Goal: Information Seeking & Learning: Learn about a topic

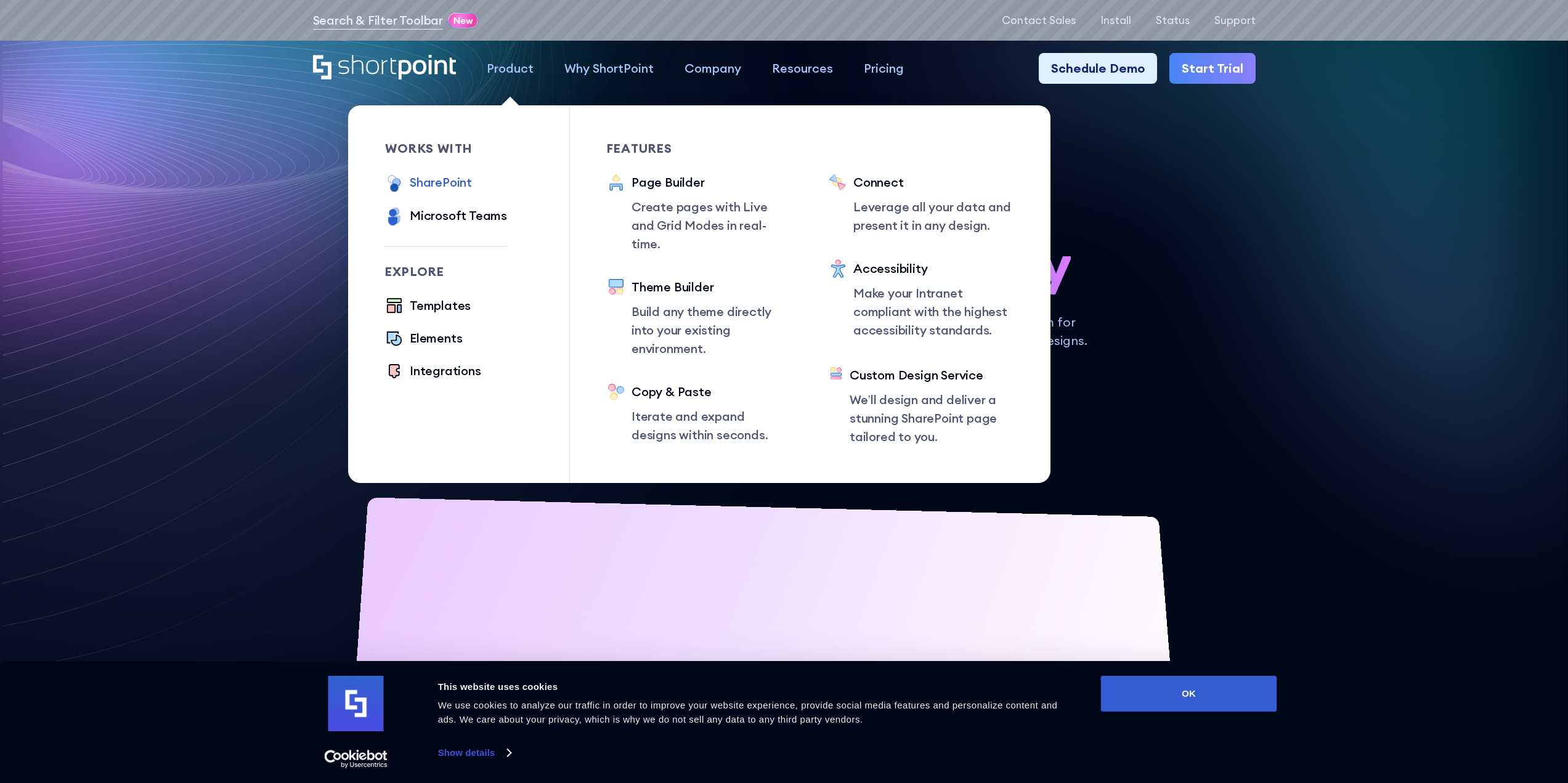
click at [462, 179] on div "SharePoint" at bounding box center [441, 182] width 63 height 19
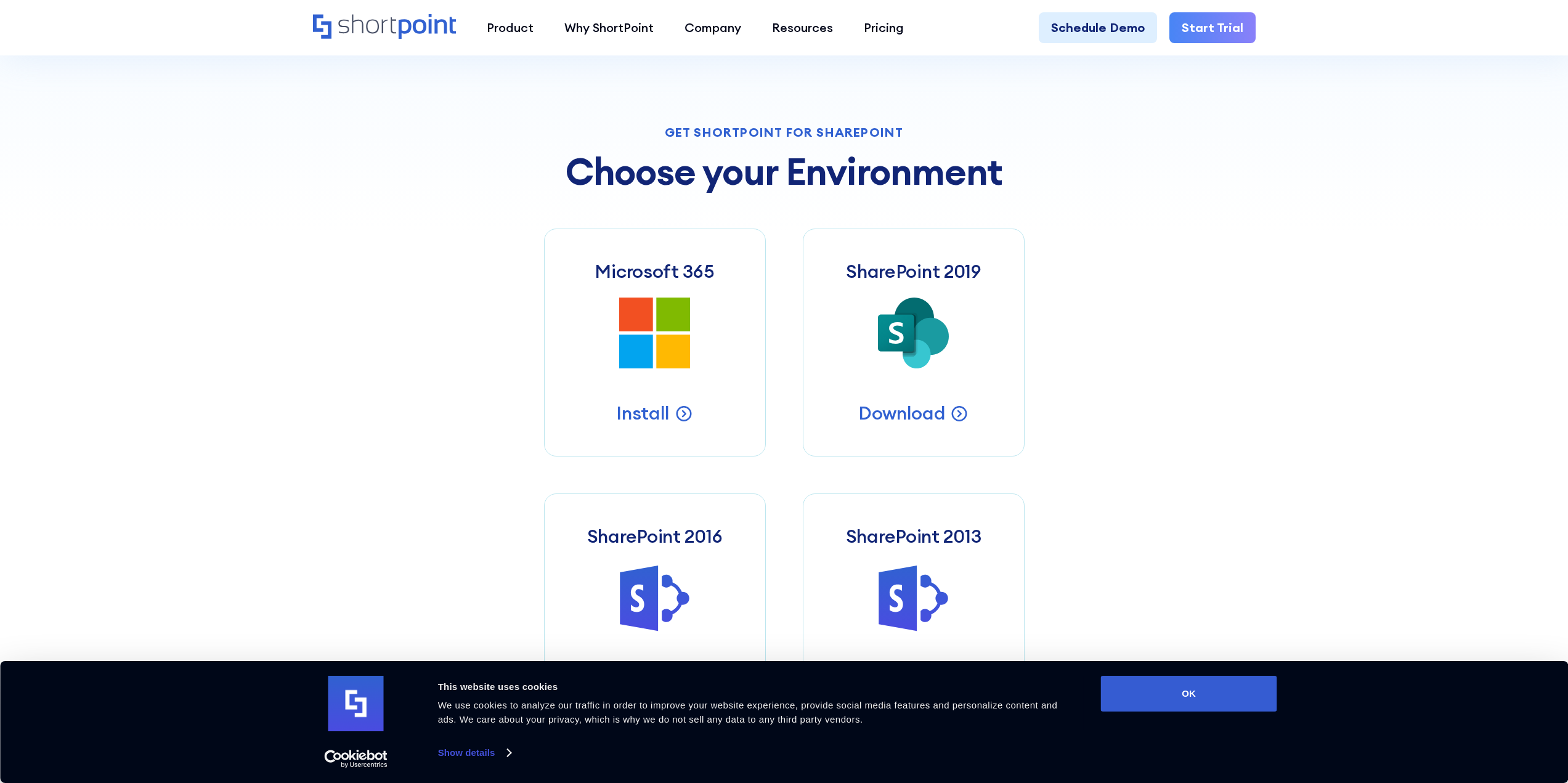
scroll to position [554, 0]
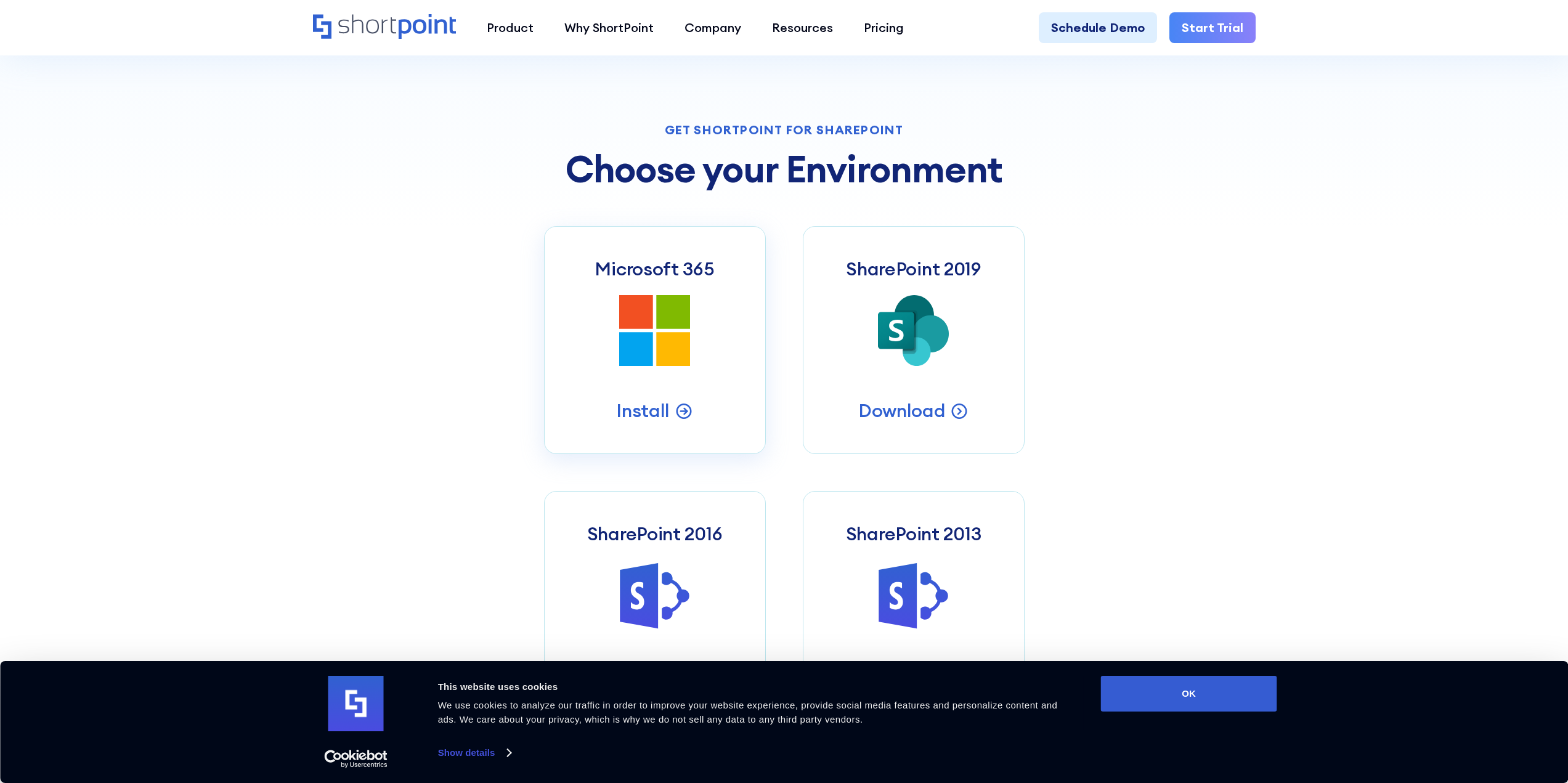
click at [662, 275] on h3 "Microsoft 365" at bounding box center [654, 269] width 119 height 22
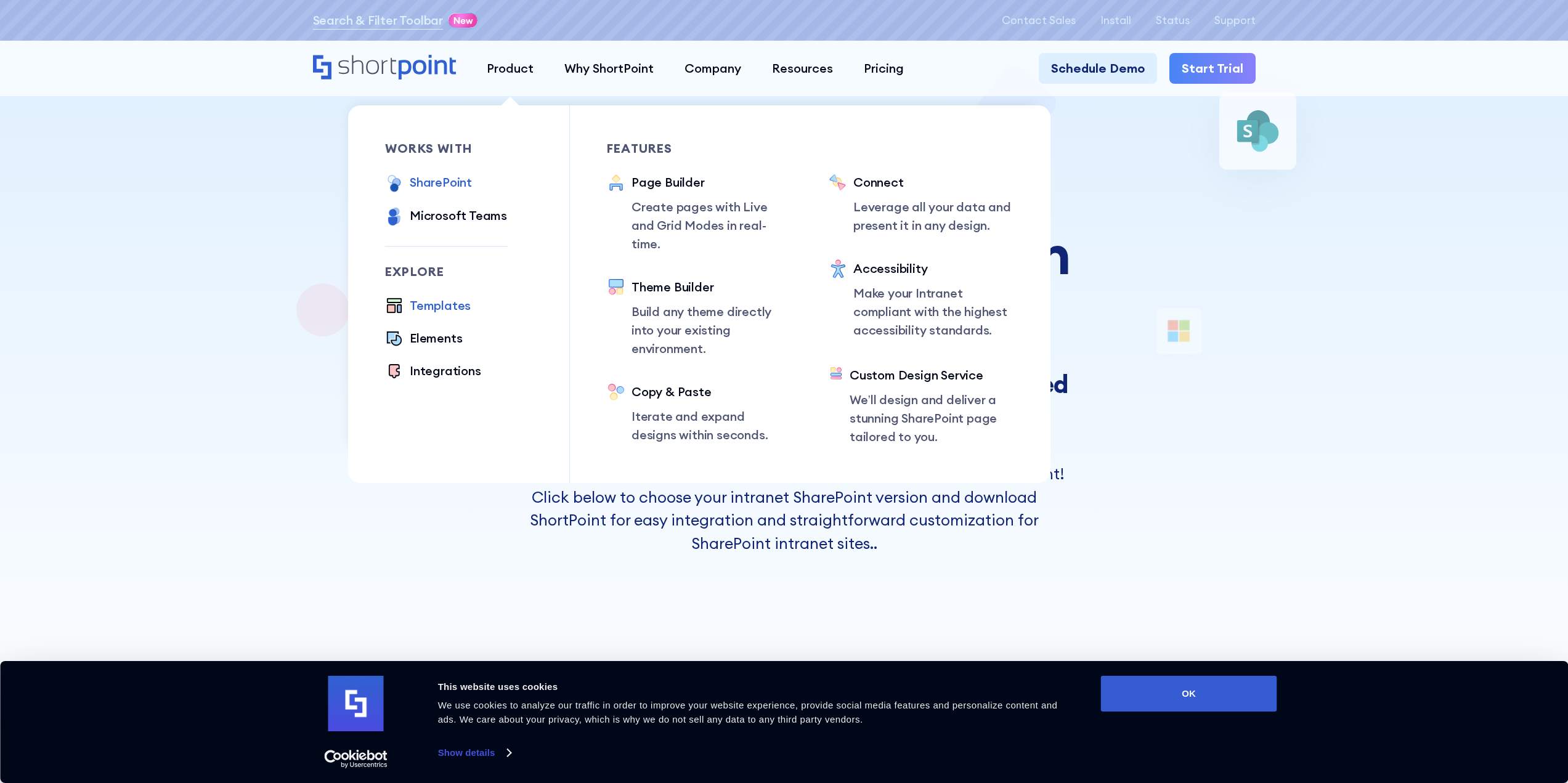
click at [423, 303] on div "Templates" at bounding box center [440, 306] width 61 height 19
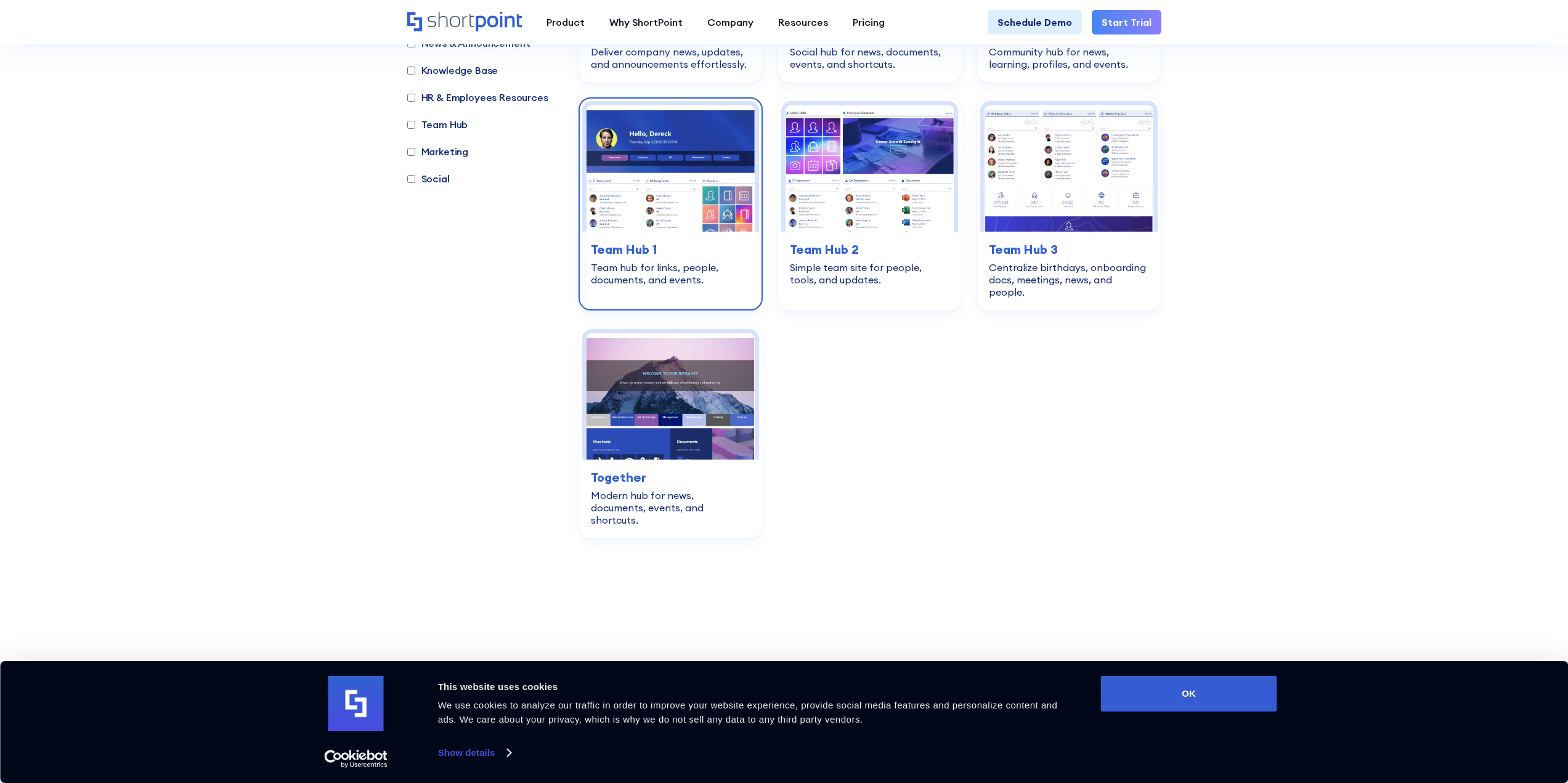
scroll to position [1786, 0]
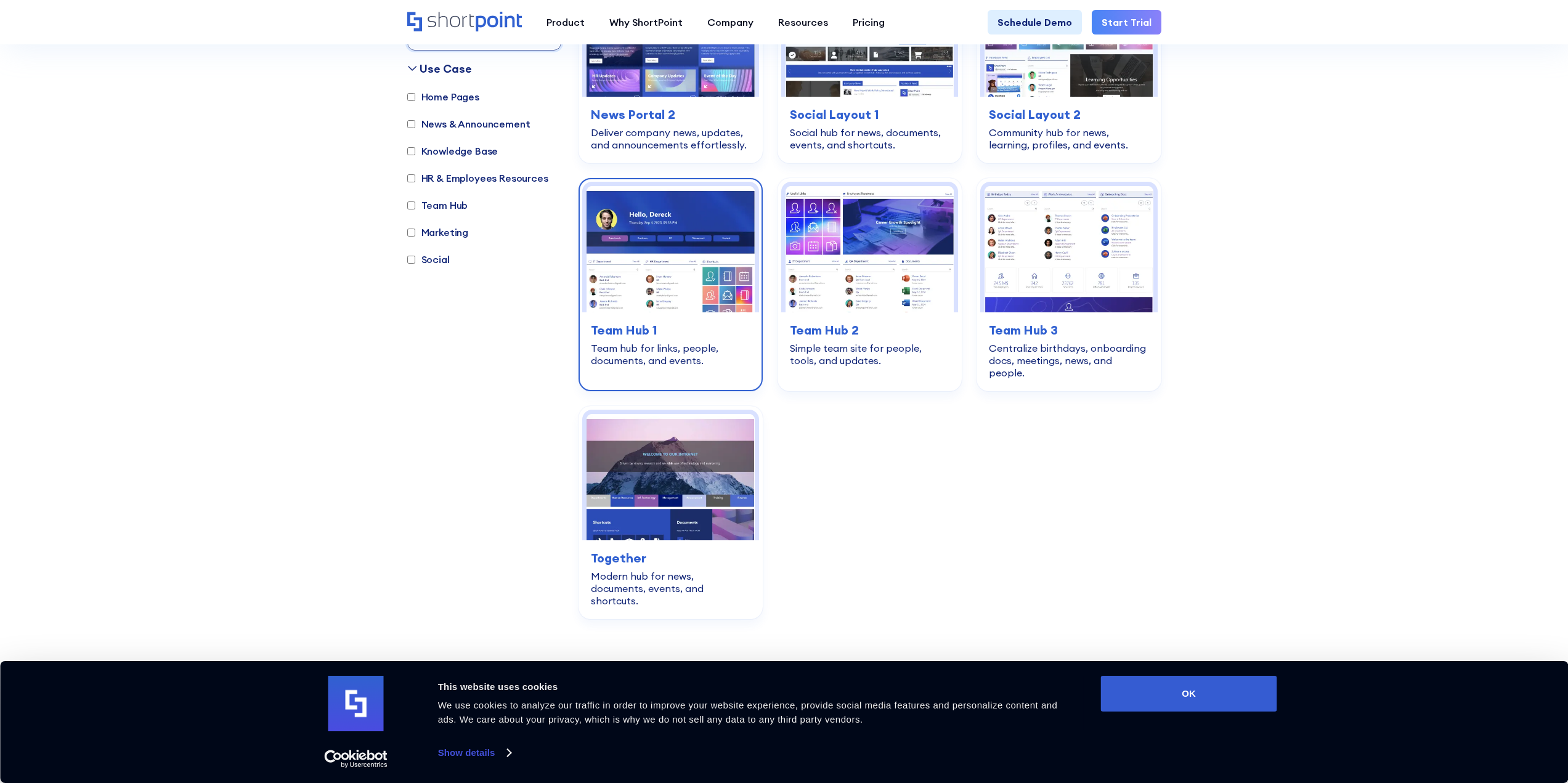
click at [680, 240] on img at bounding box center [670, 249] width 168 height 127
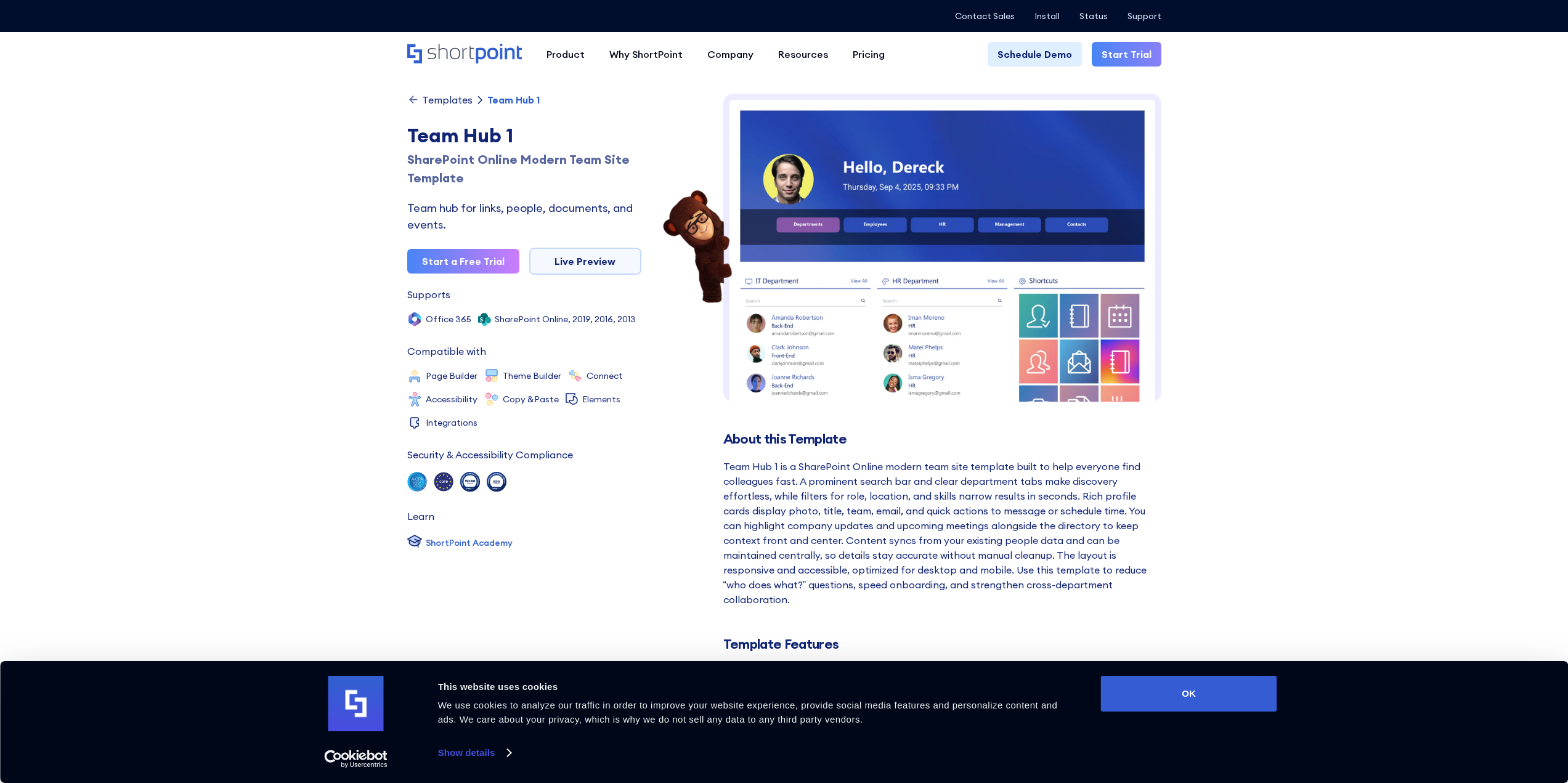
click at [971, 216] on img at bounding box center [942, 446] width 438 height 704
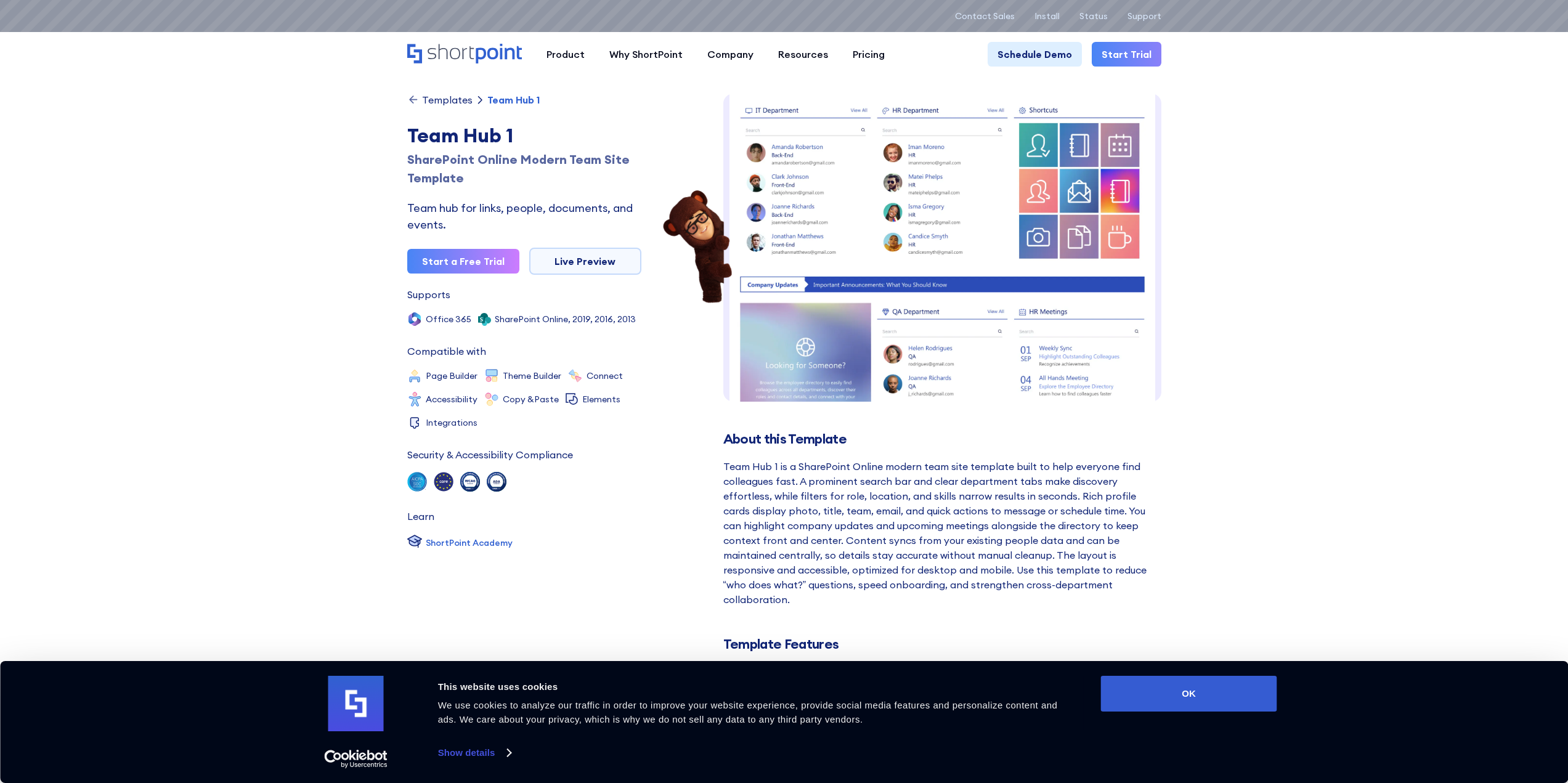
scroll to position [370, 0]
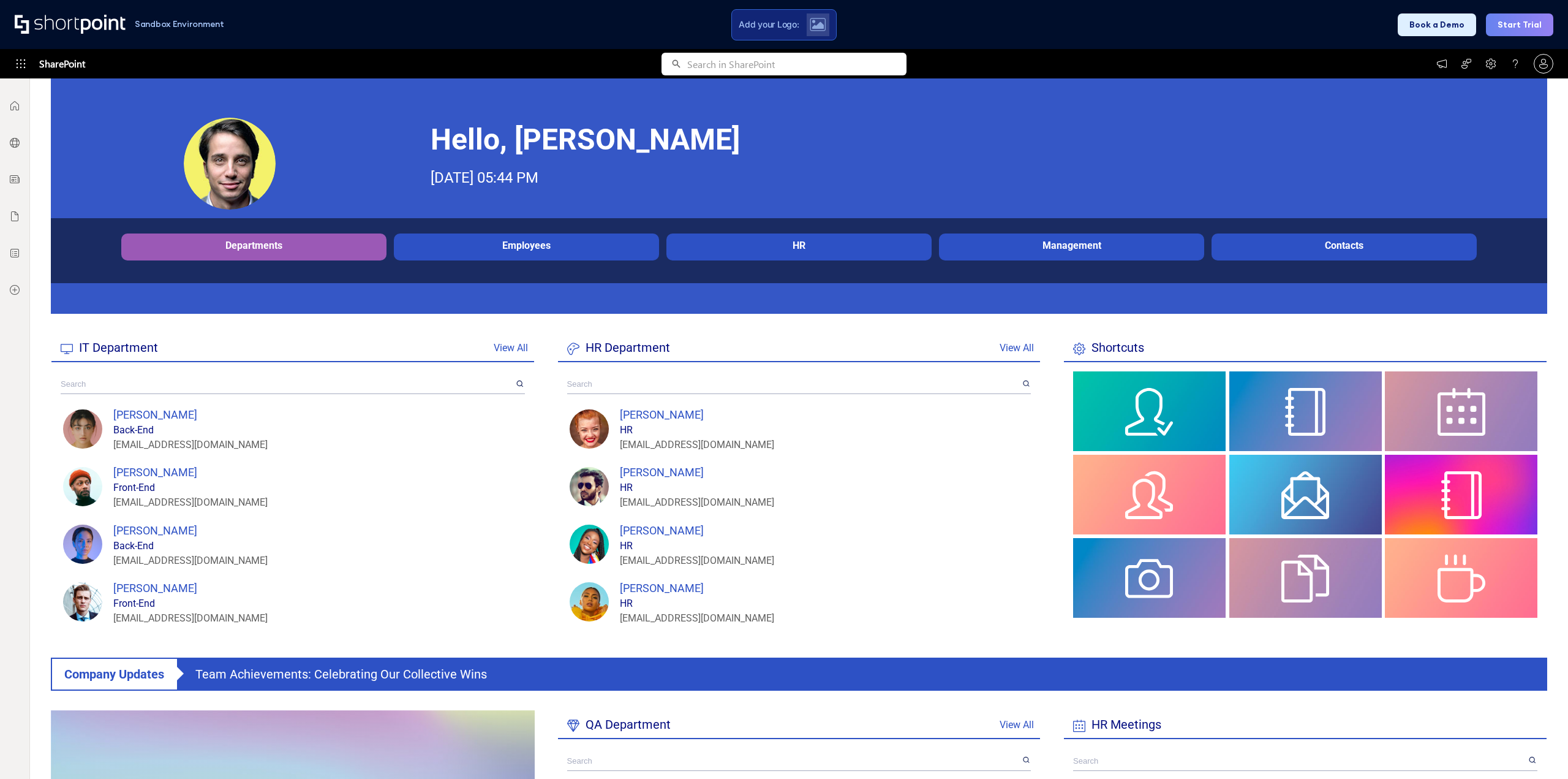
scroll to position [184, 0]
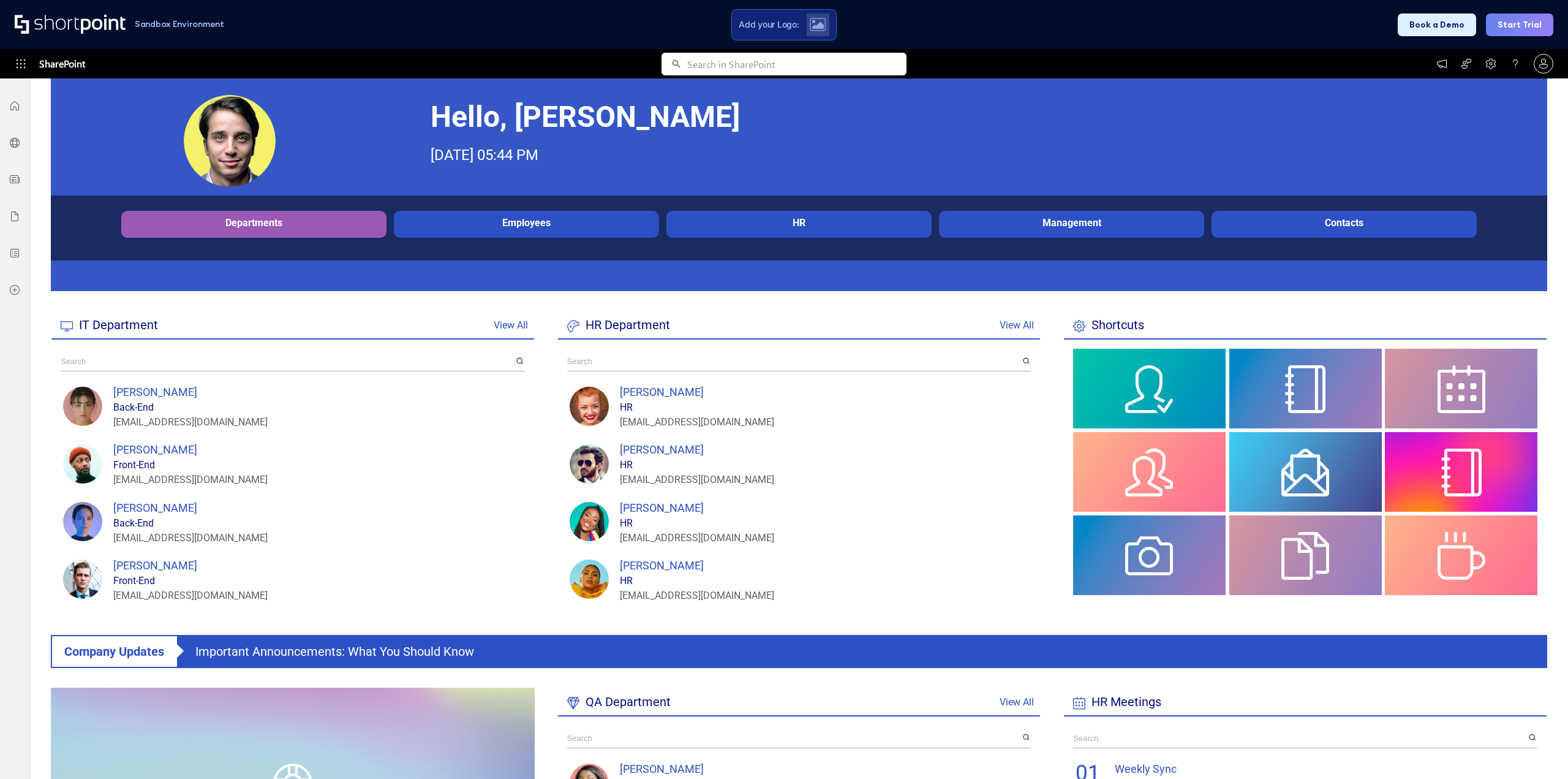
click at [515, 226] on div "Employees" at bounding box center [527, 223] width 259 height 12
click at [315, 228] on div "Departments" at bounding box center [254, 223] width 259 height 12
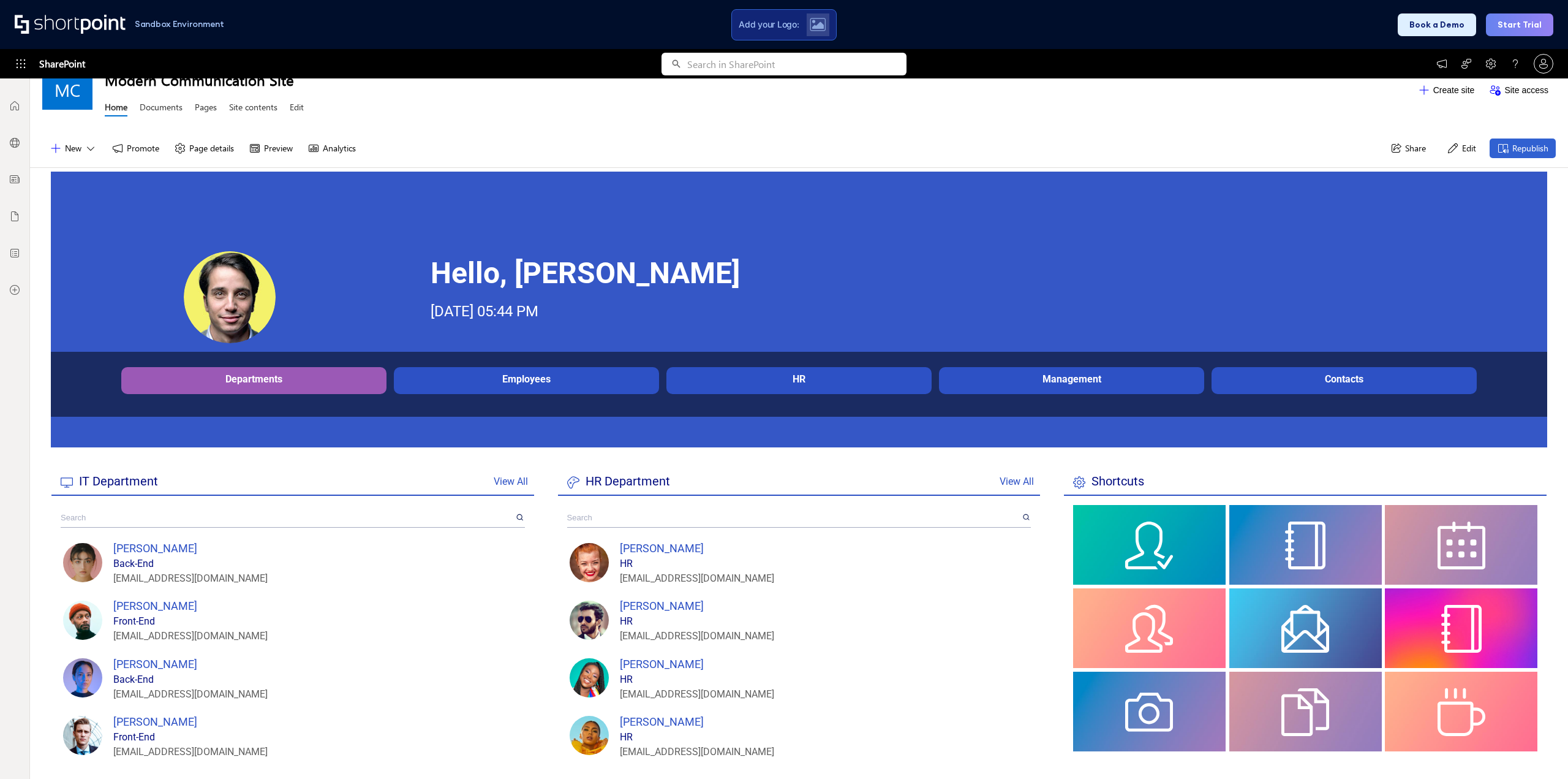
scroll to position [19, 0]
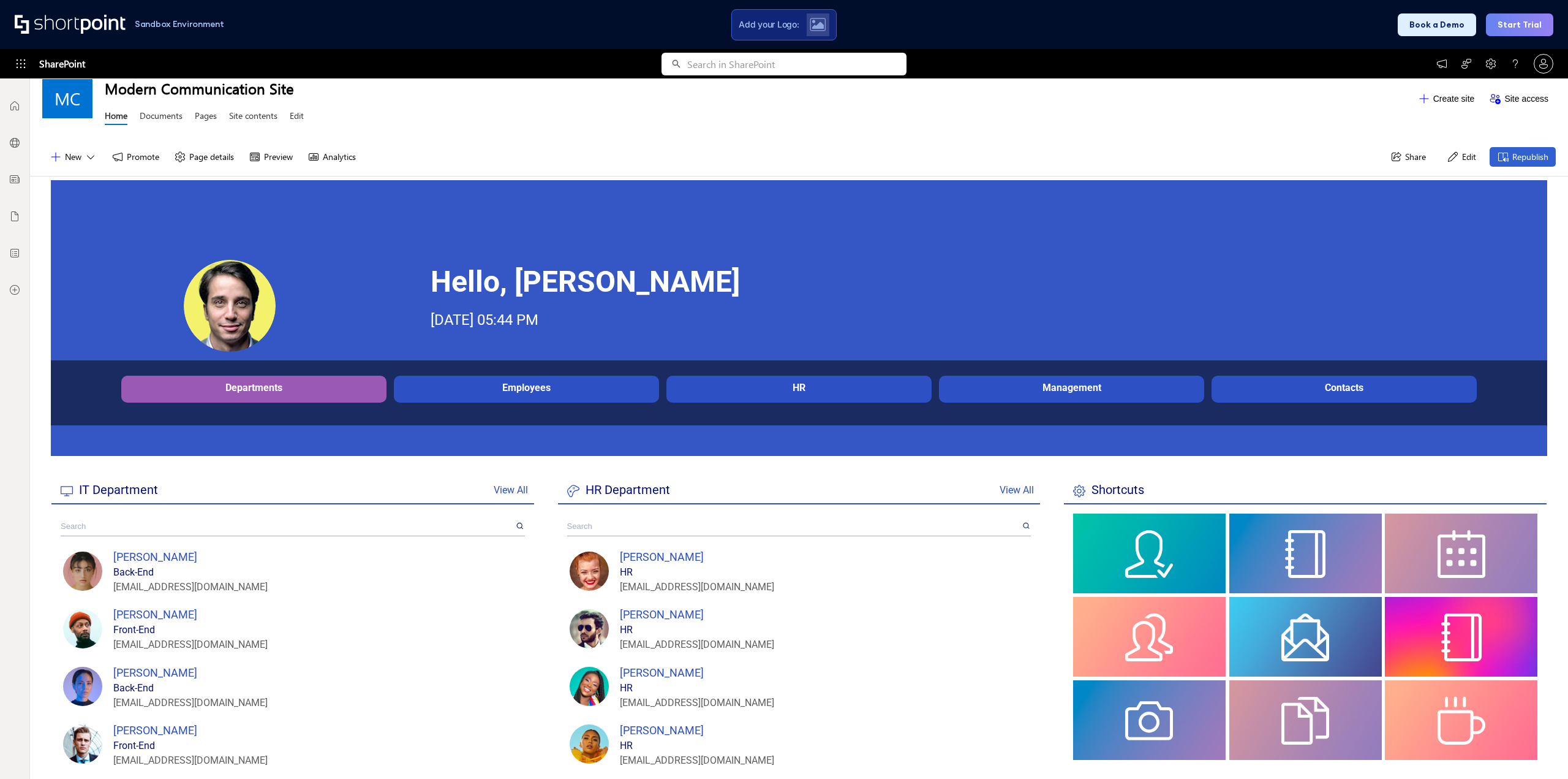
click at [521, 388] on div "Employees" at bounding box center [527, 387] width 259 height 12
click at [168, 119] on link "Documents" at bounding box center [160, 118] width 43 height 15
click at [207, 119] on link "Pages" at bounding box center [206, 118] width 22 height 15
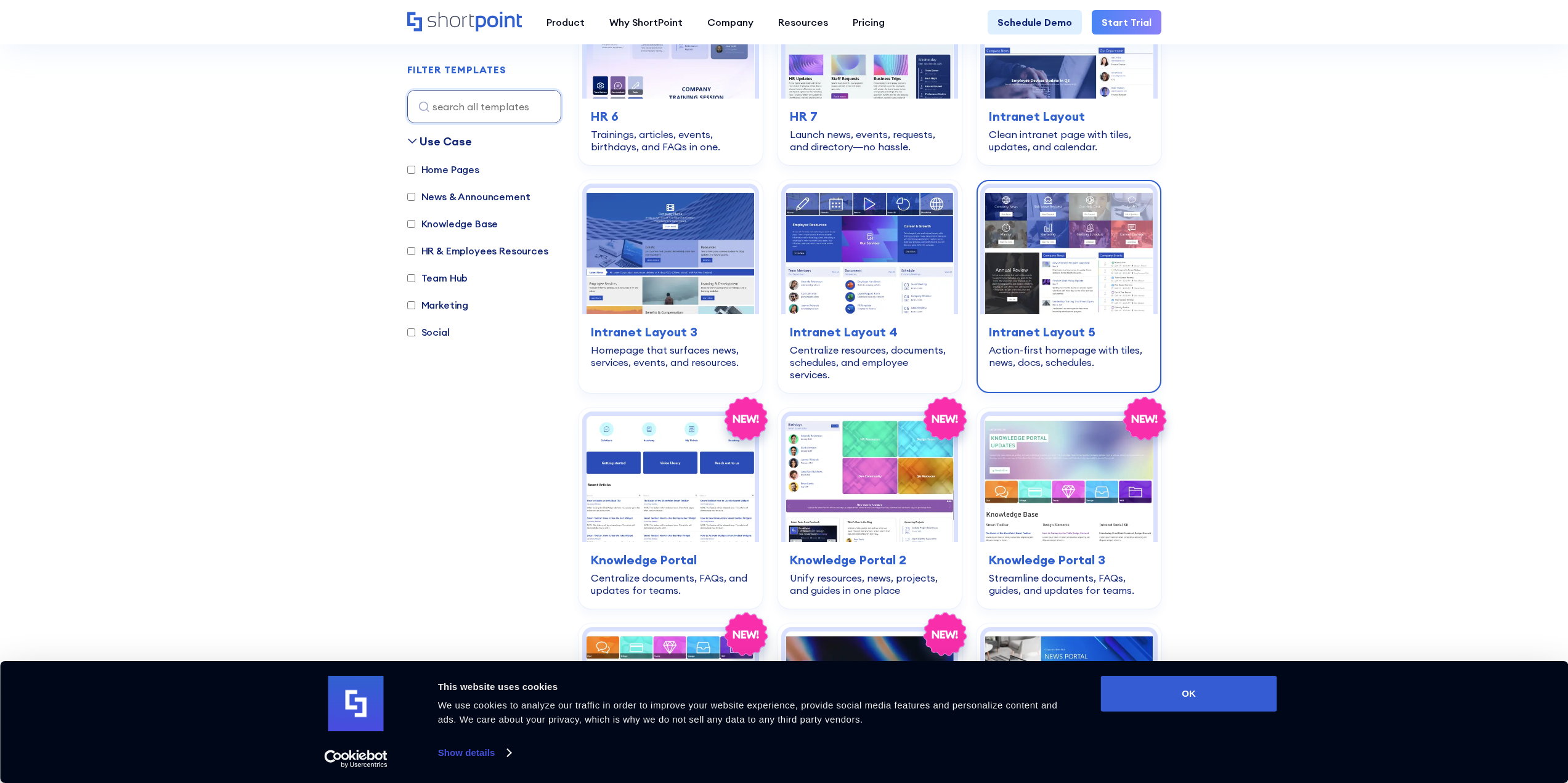
scroll to position [739, 0]
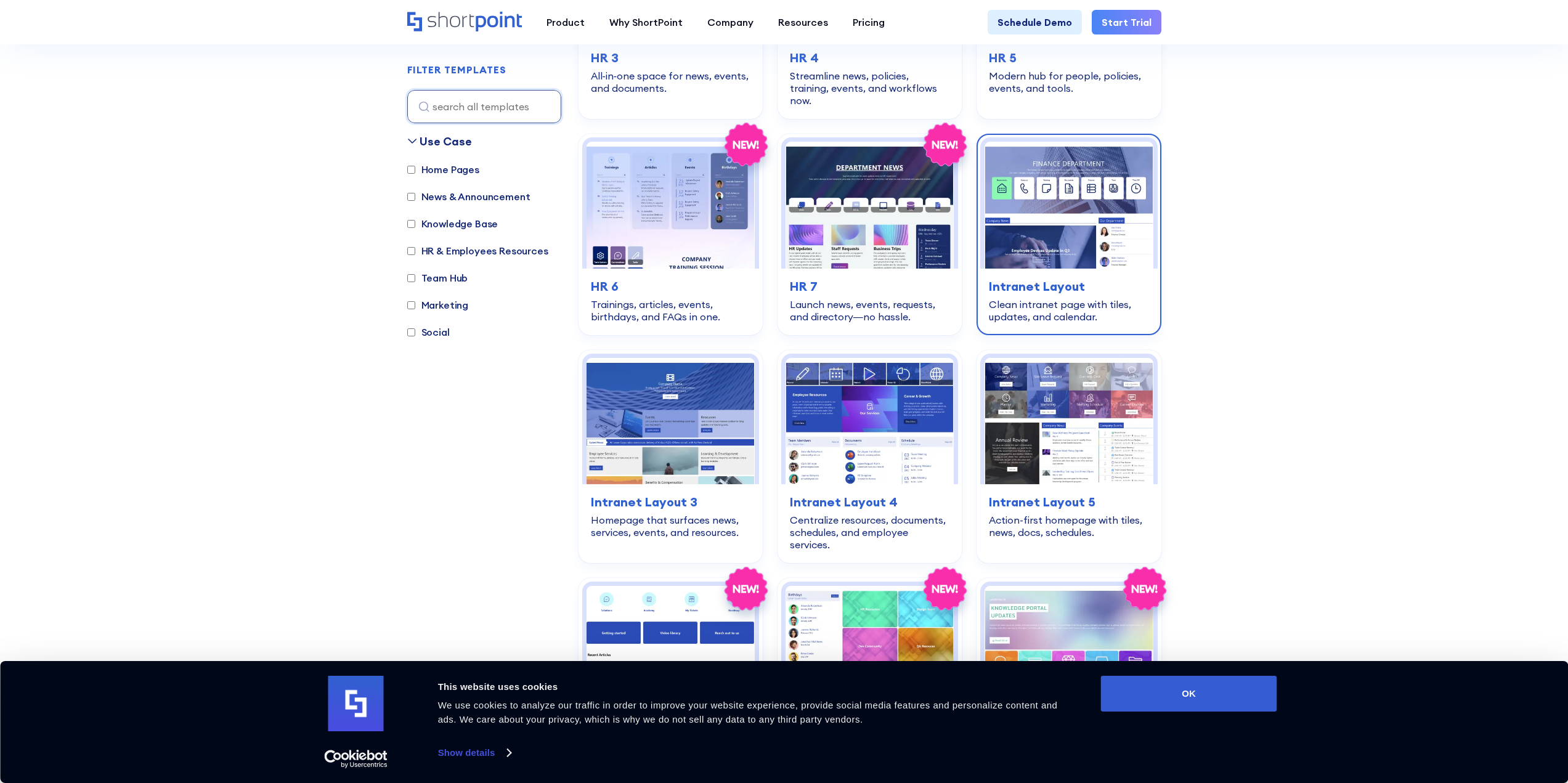
click at [1034, 210] on img at bounding box center [1068, 205] width 168 height 127
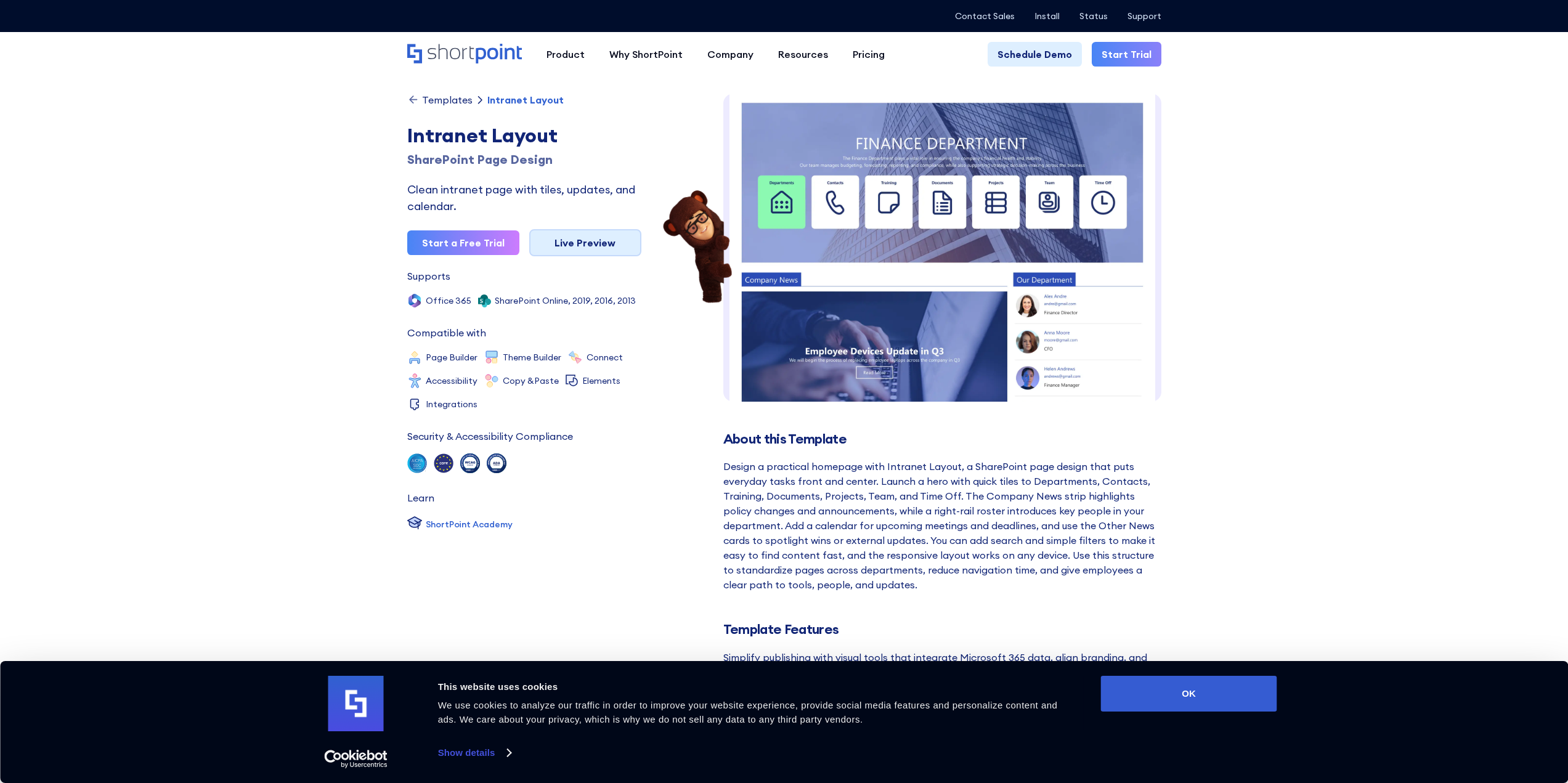
scroll to position [1, 0]
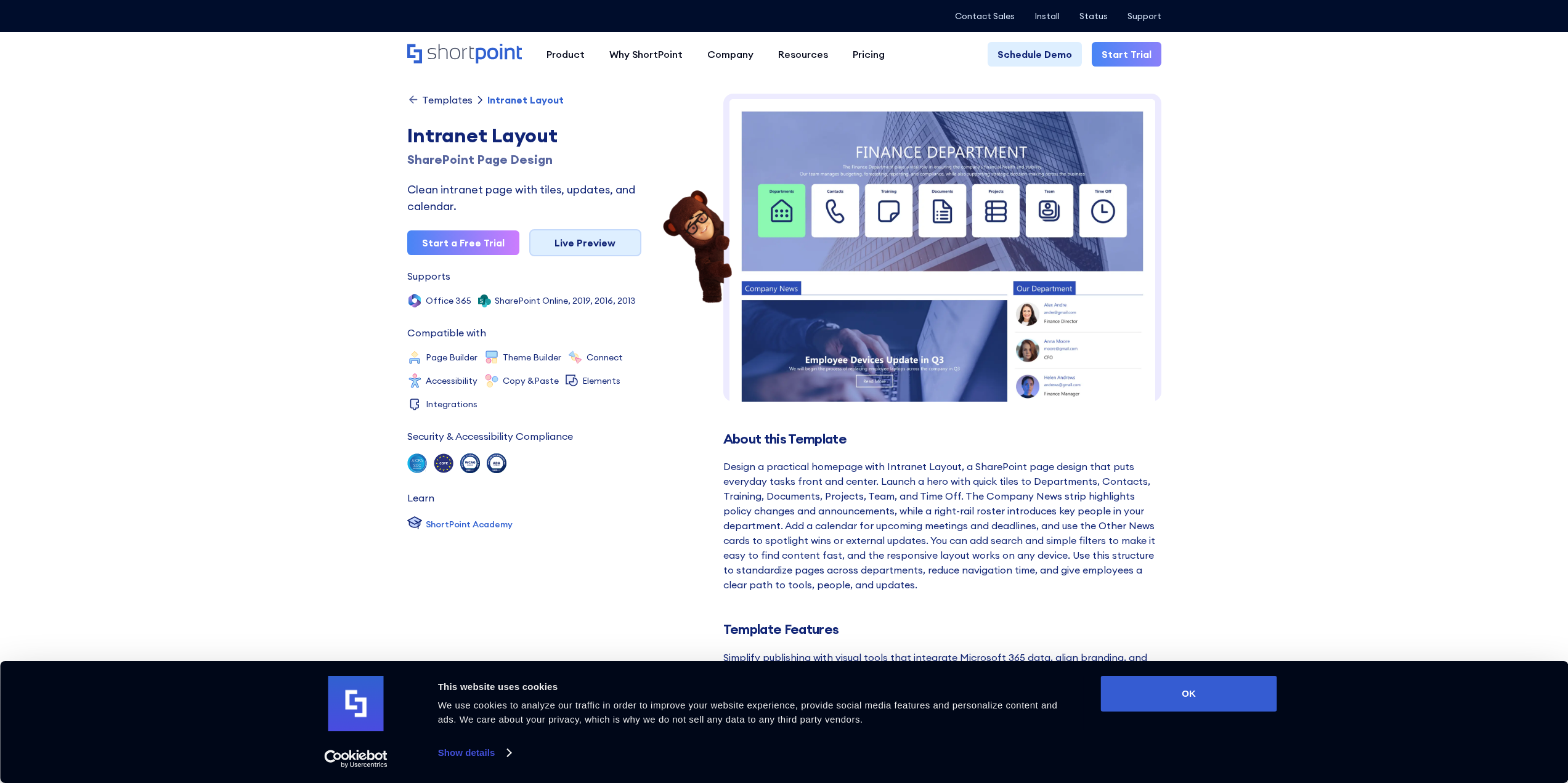
click at [586, 237] on link "Live Preview" at bounding box center [585, 242] width 112 height 27
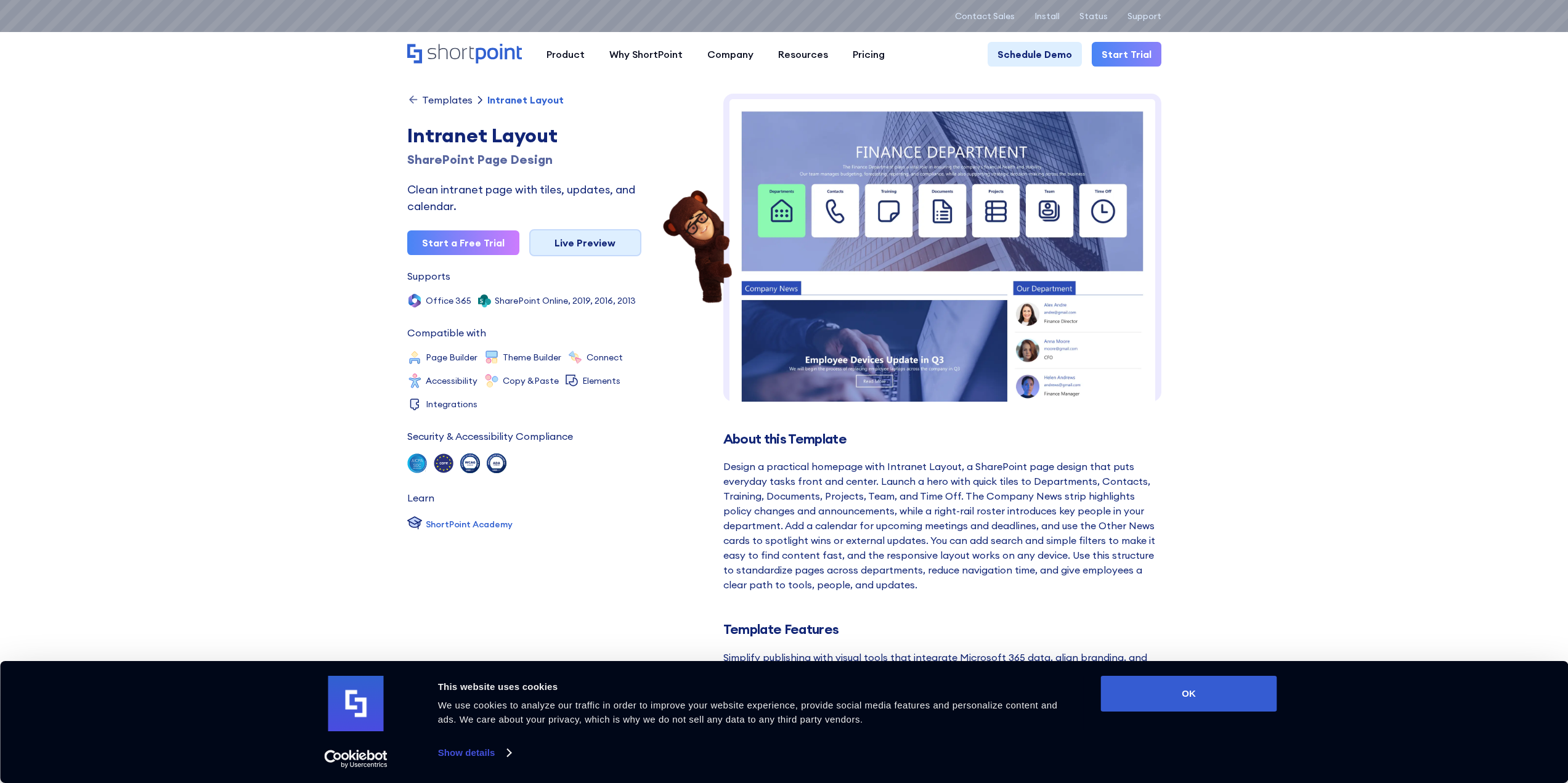
scroll to position [0, 0]
click at [439, 101] on div "Templates" at bounding box center [448, 100] width 51 height 10
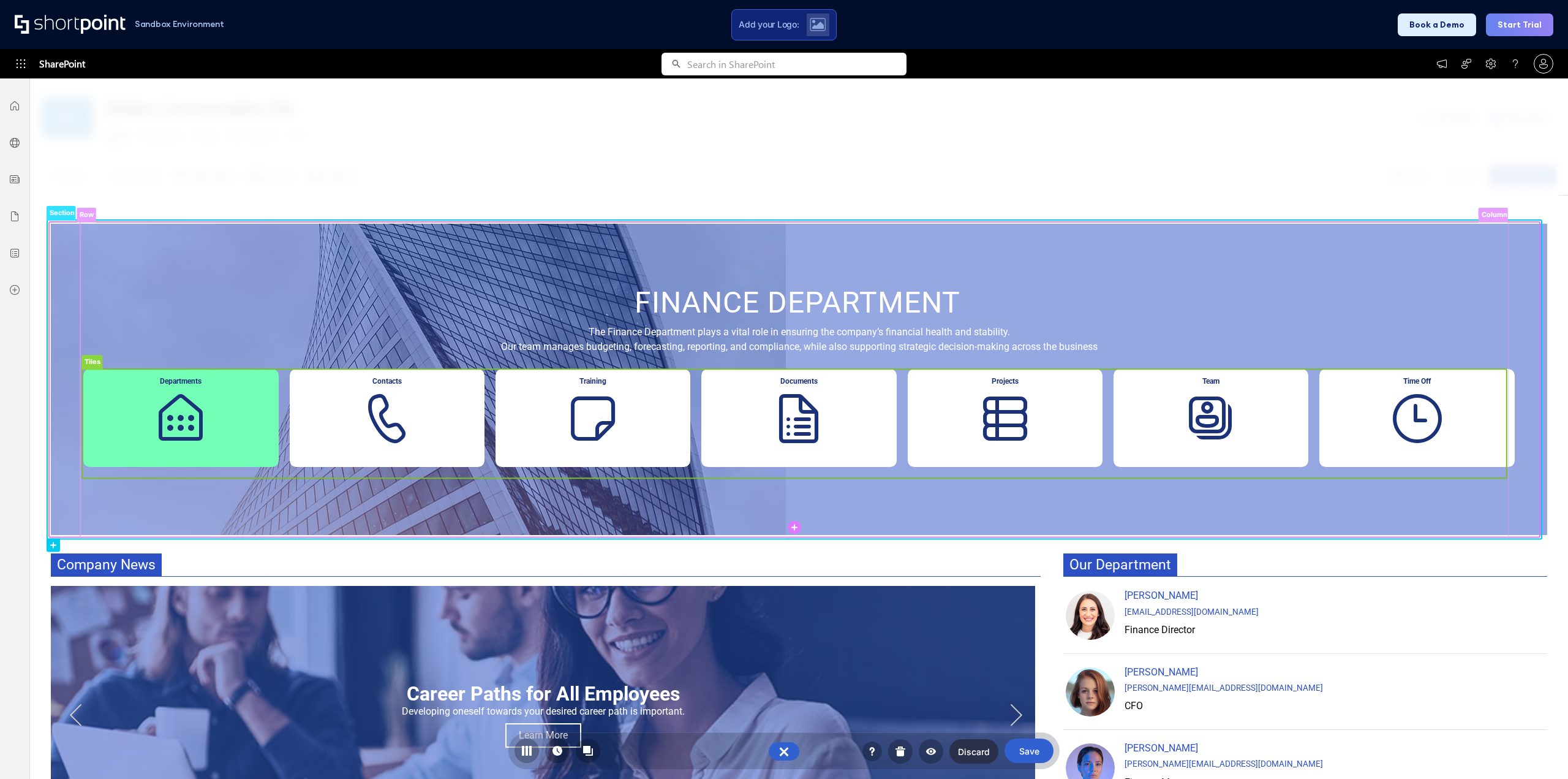
click at [1212, 410] on rect at bounding box center [794, 424] width 1424 height 109
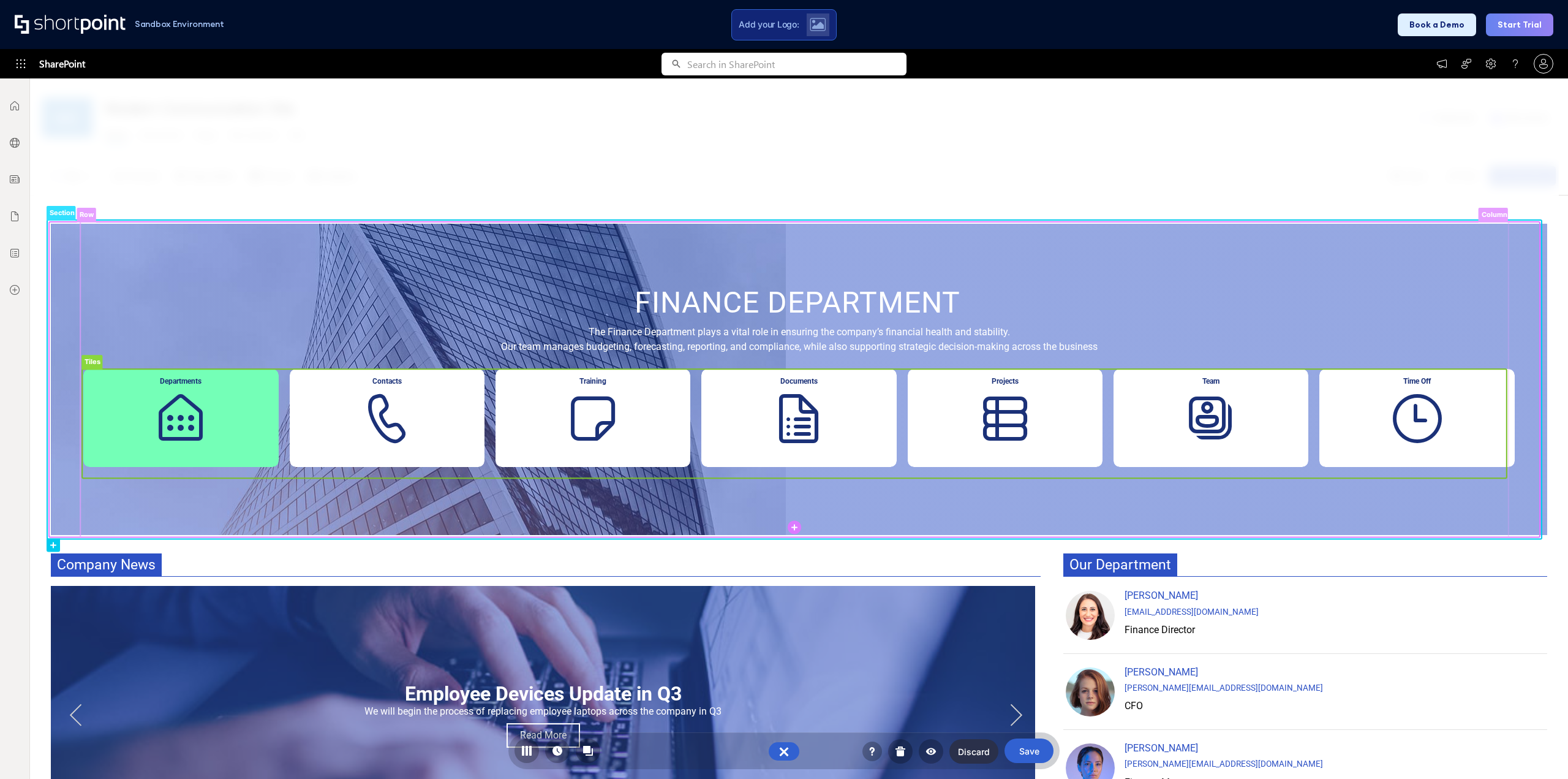
click at [996, 408] on rect at bounding box center [794, 424] width 1424 height 109
click at [996, 408] on rect at bounding box center [794, 424] width 1424 height 109
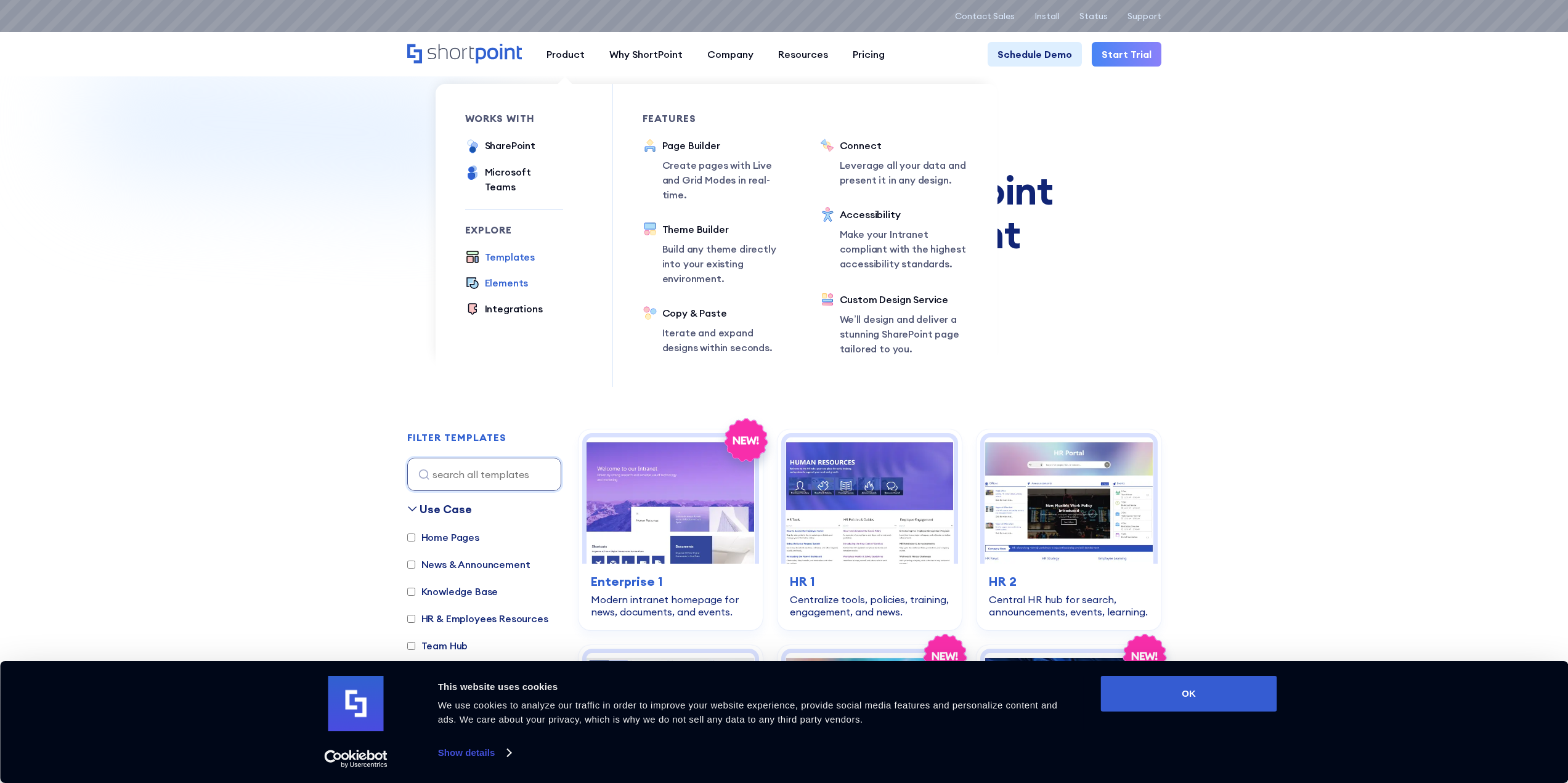
click at [502, 275] on div "Elements" at bounding box center [507, 283] width 44 height 15
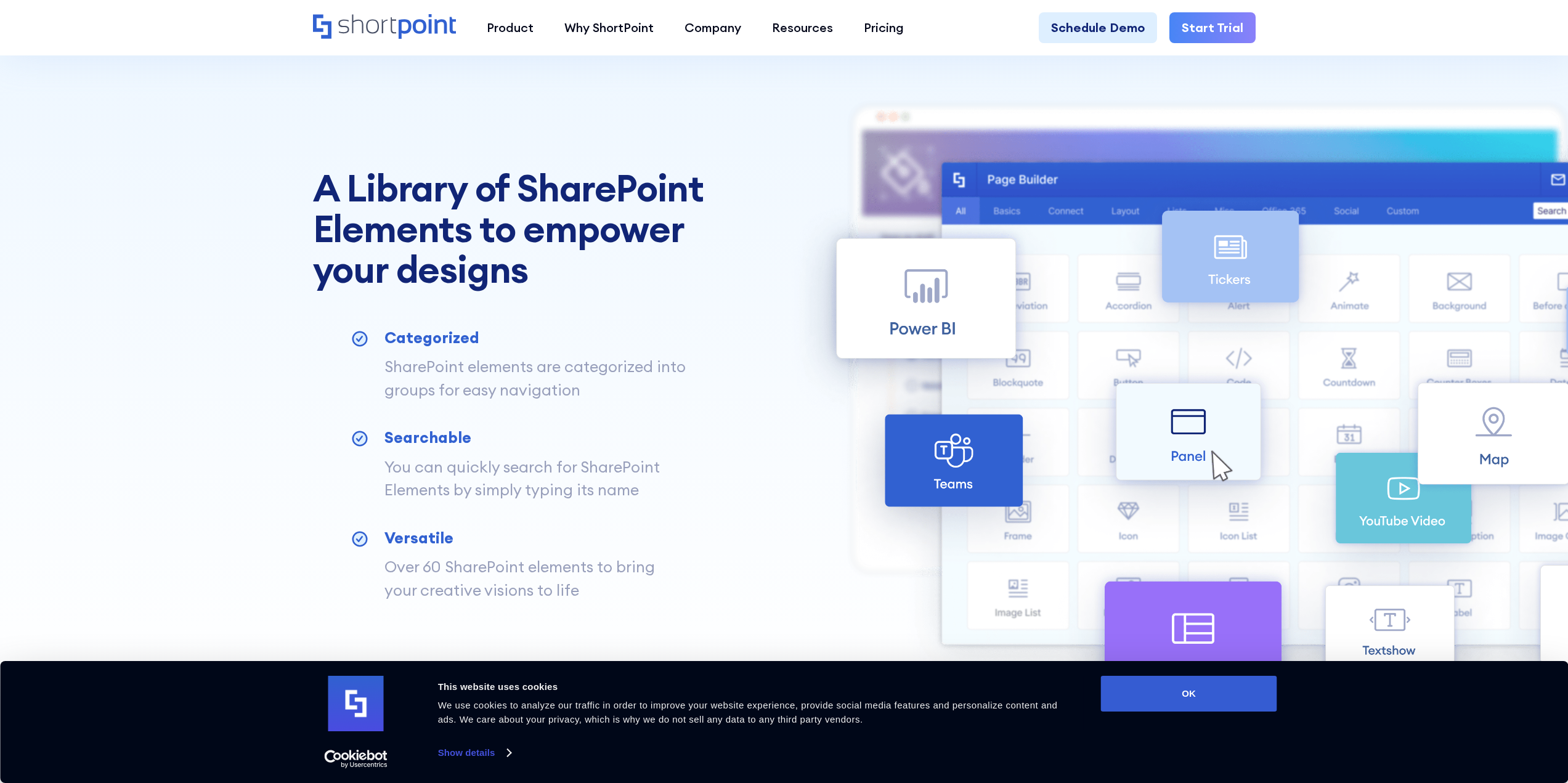
scroll to position [370, 0]
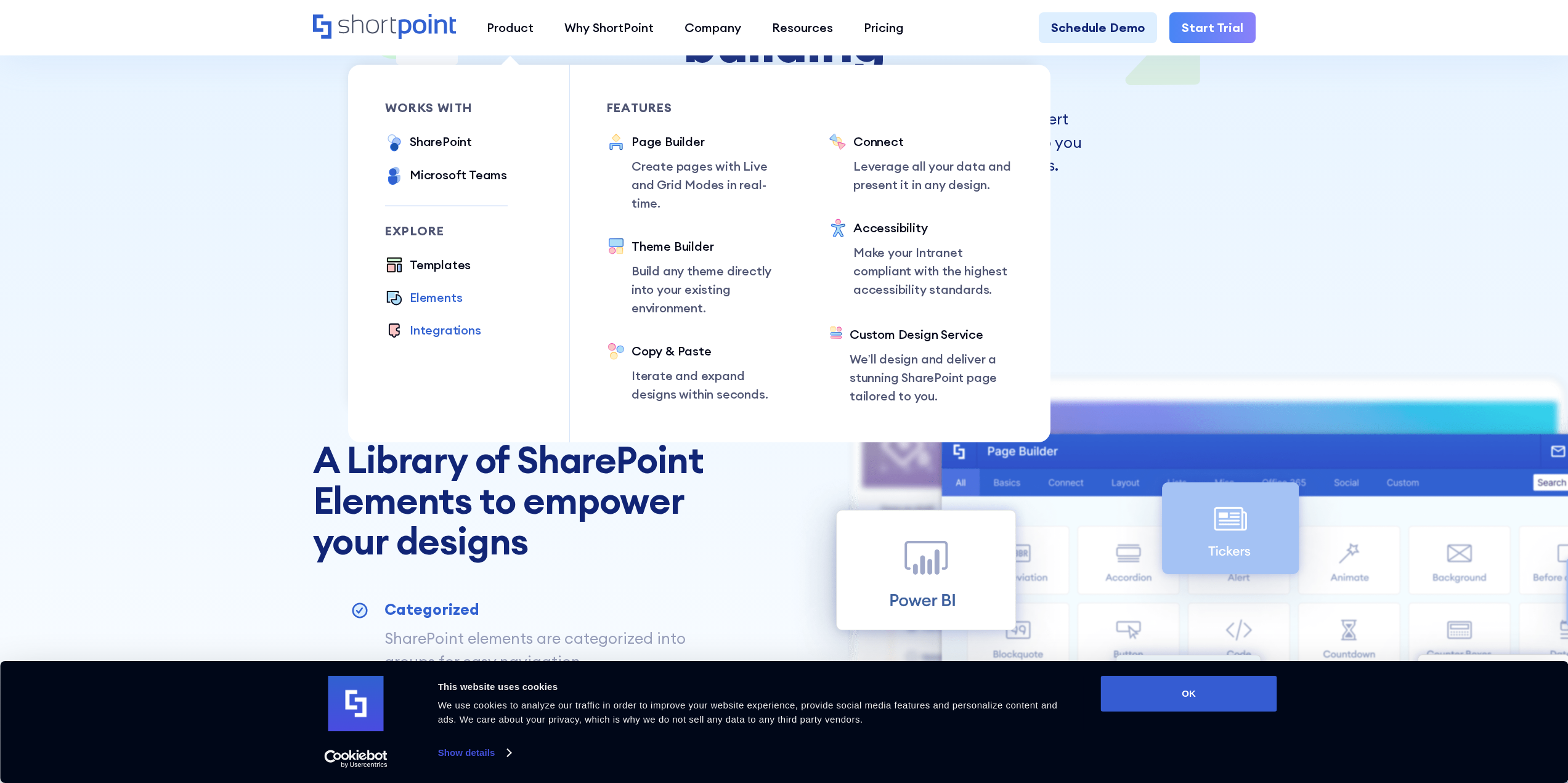
click at [442, 327] on div "Integrations" at bounding box center [445, 330] width 72 height 19
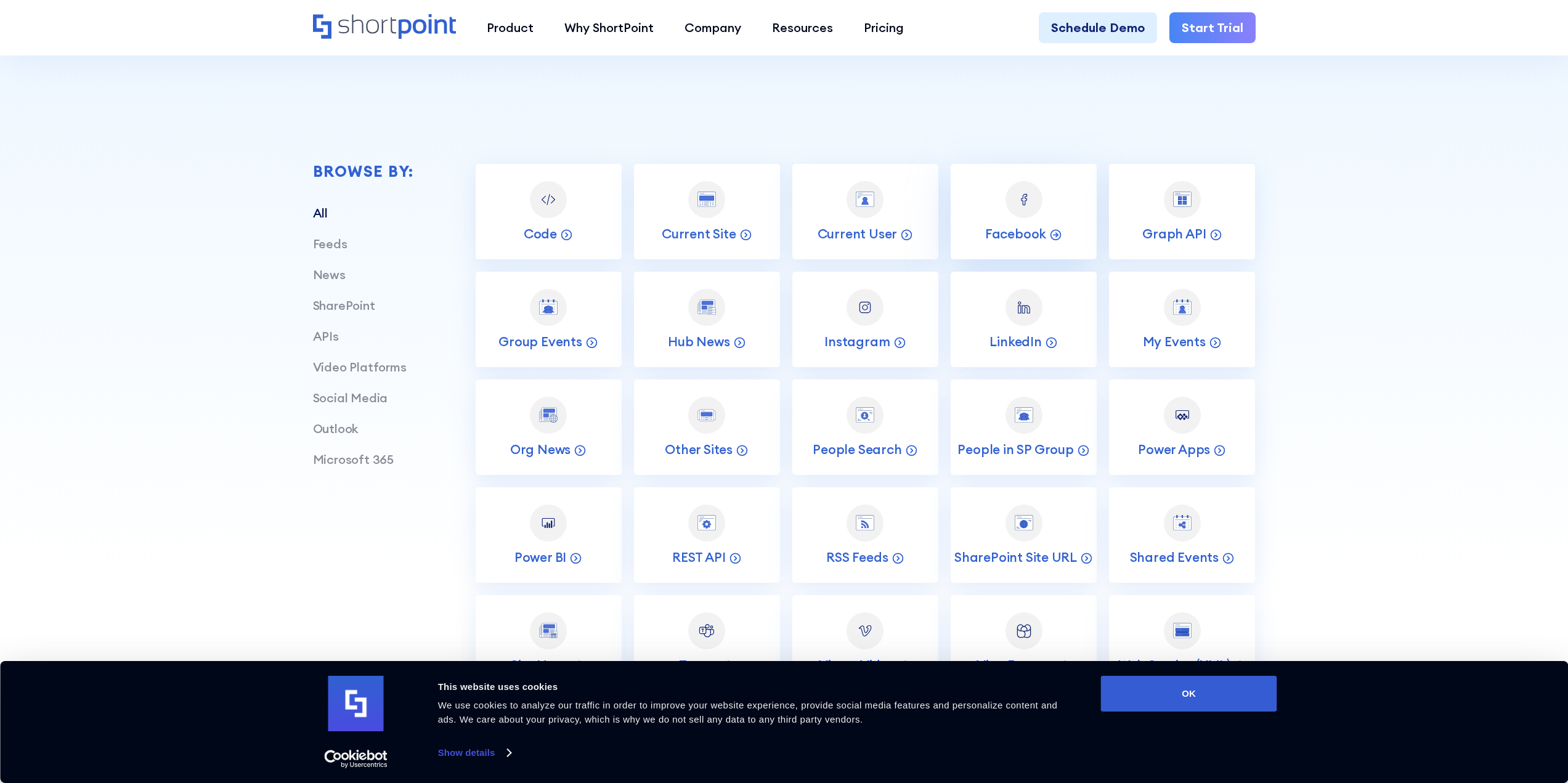
scroll to position [185, 0]
